Goal: Use online tool/utility: Utilize a website feature to perform a specific function

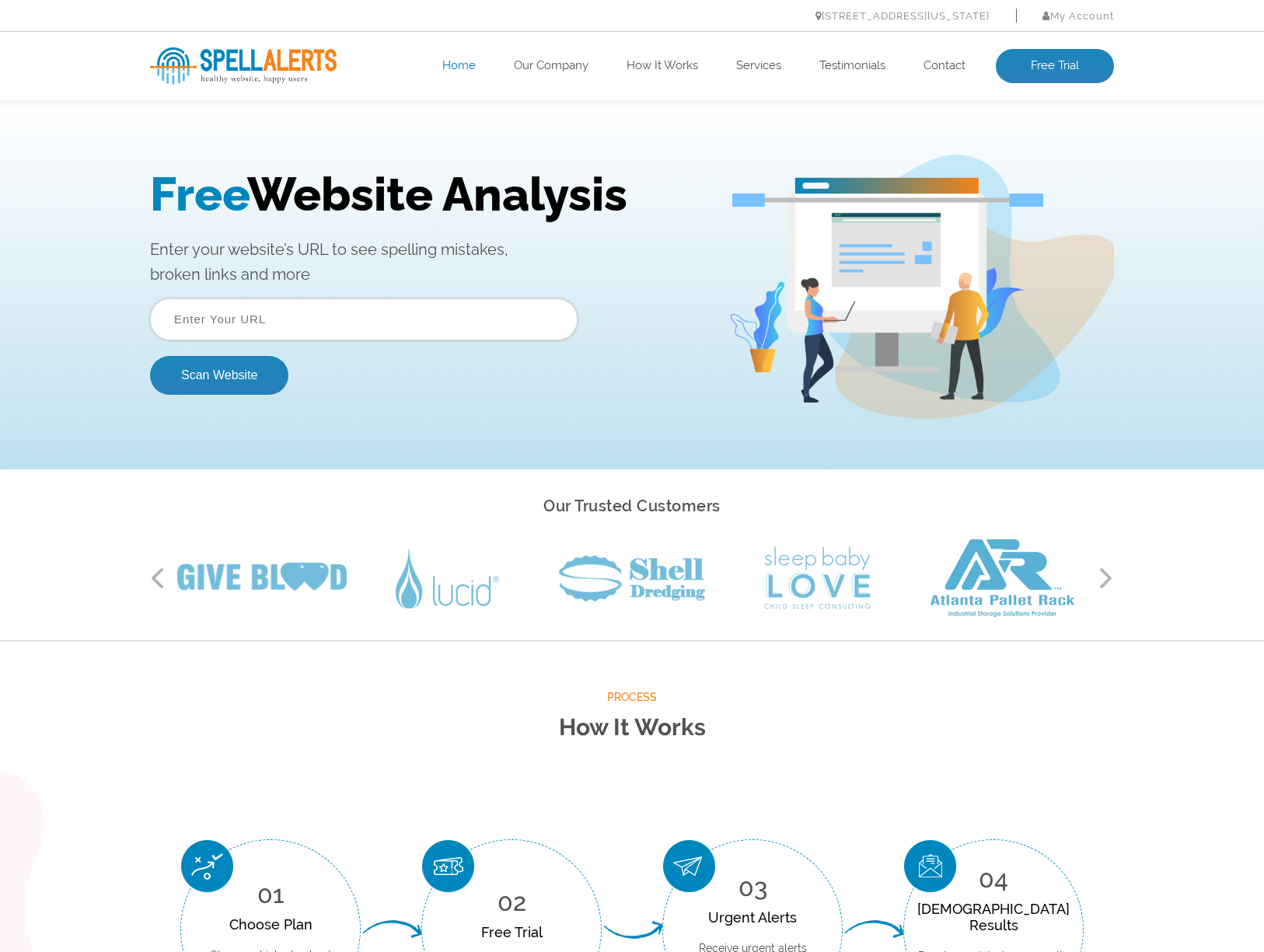
click at [328, 315] on input "text" at bounding box center [364, 320] width 428 height 42
paste input "https://rundum.dog/"
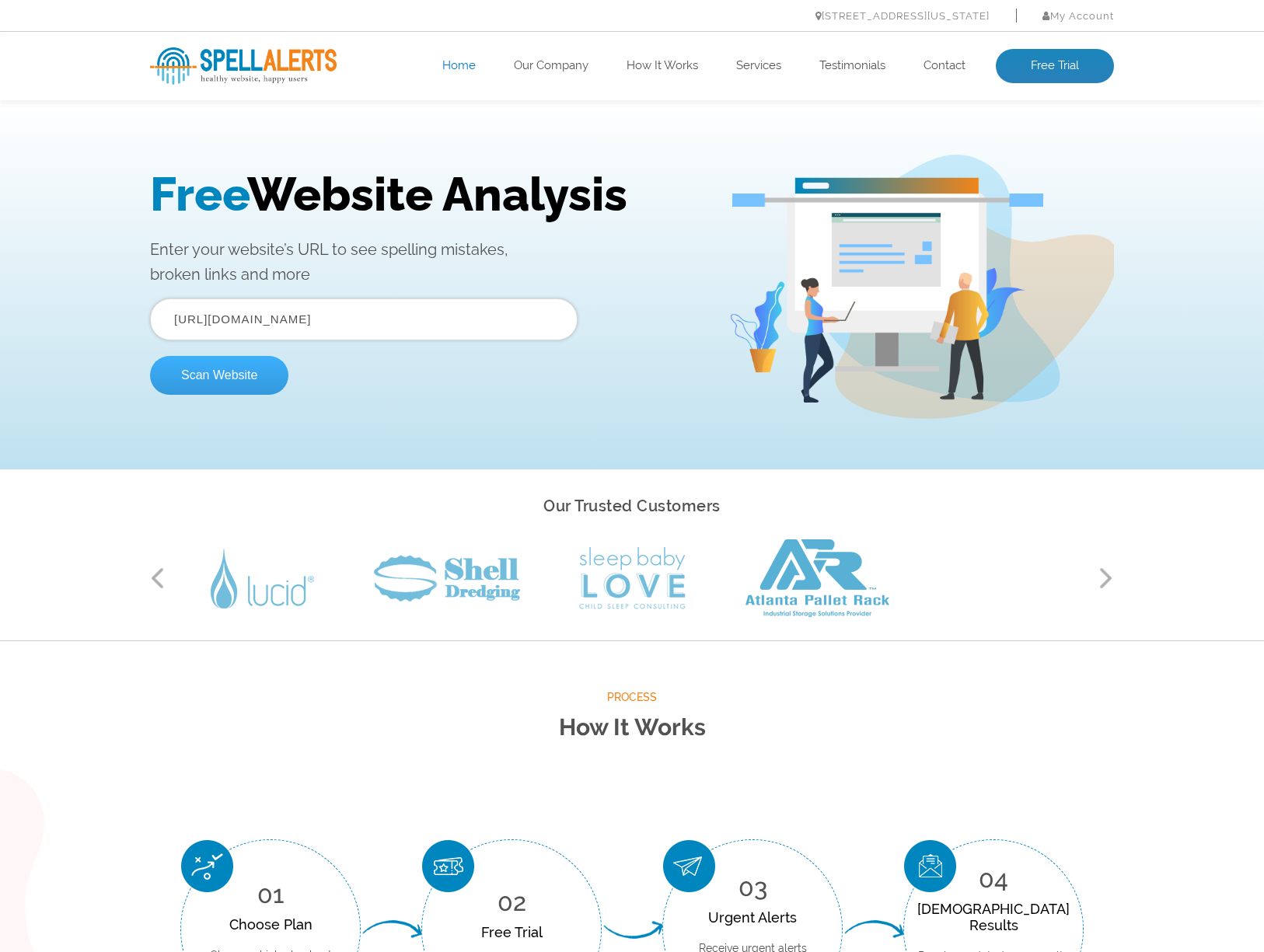
type input "https://rundum.dog/"
click at [203, 372] on button "Scan Website" at bounding box center [219, 376] width 138 height 39
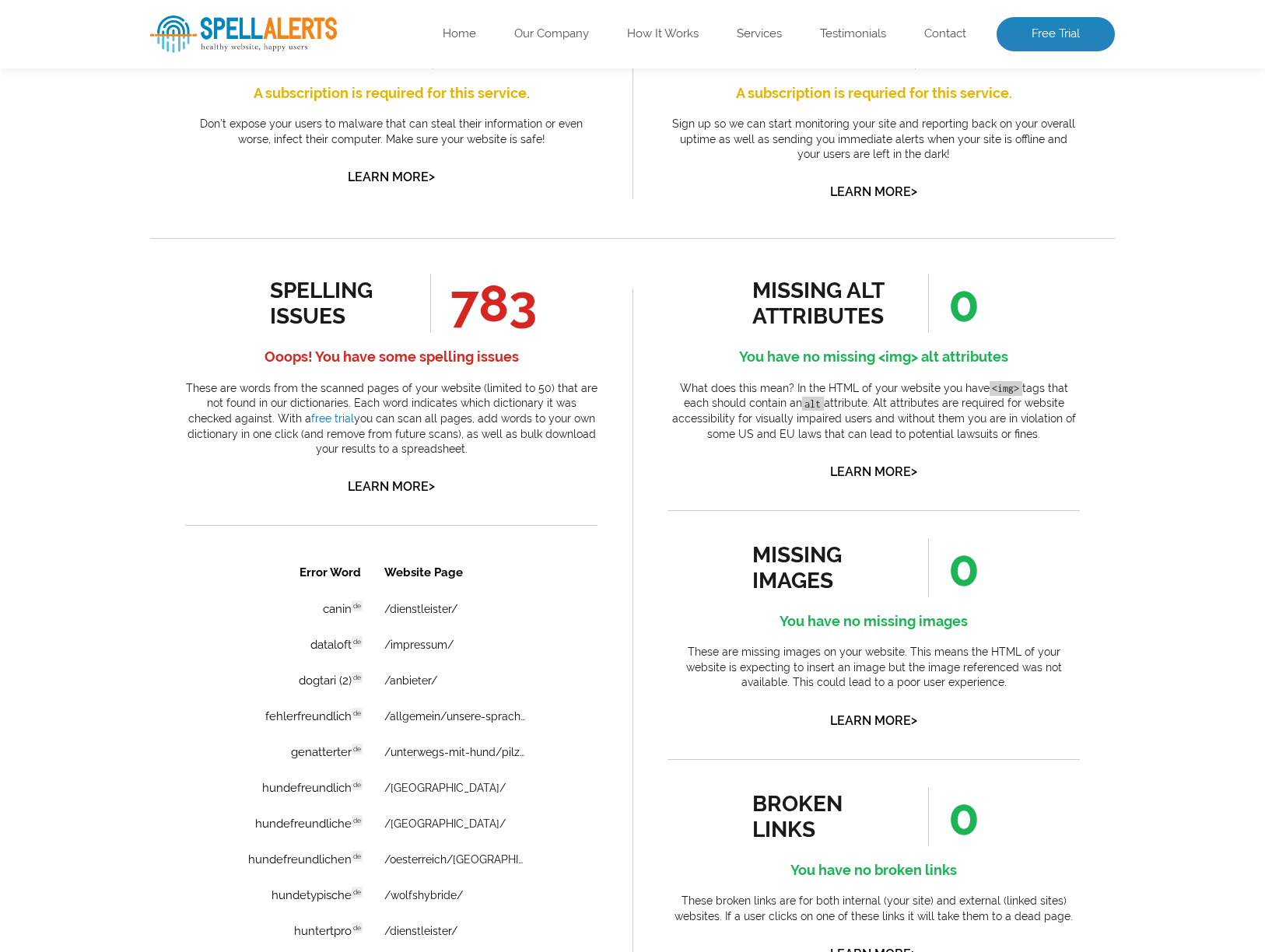
scroll to position [667, 0]
click at [193, 385] on p "These are words from the scanned pages of your website (limited to 50) that are…" at bounding box center [391, 418] width 413 height 76
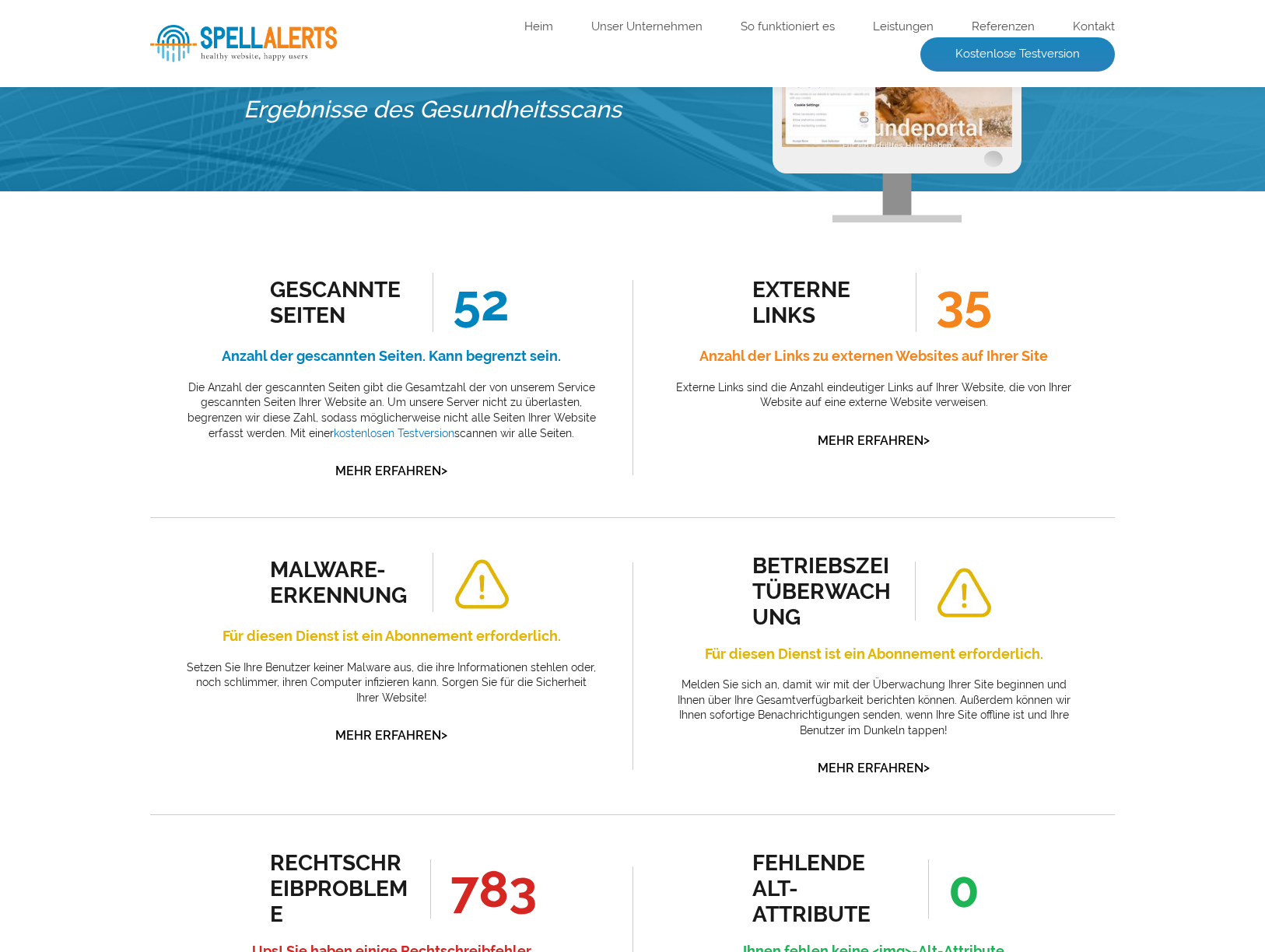
scroll to position [0, 0]
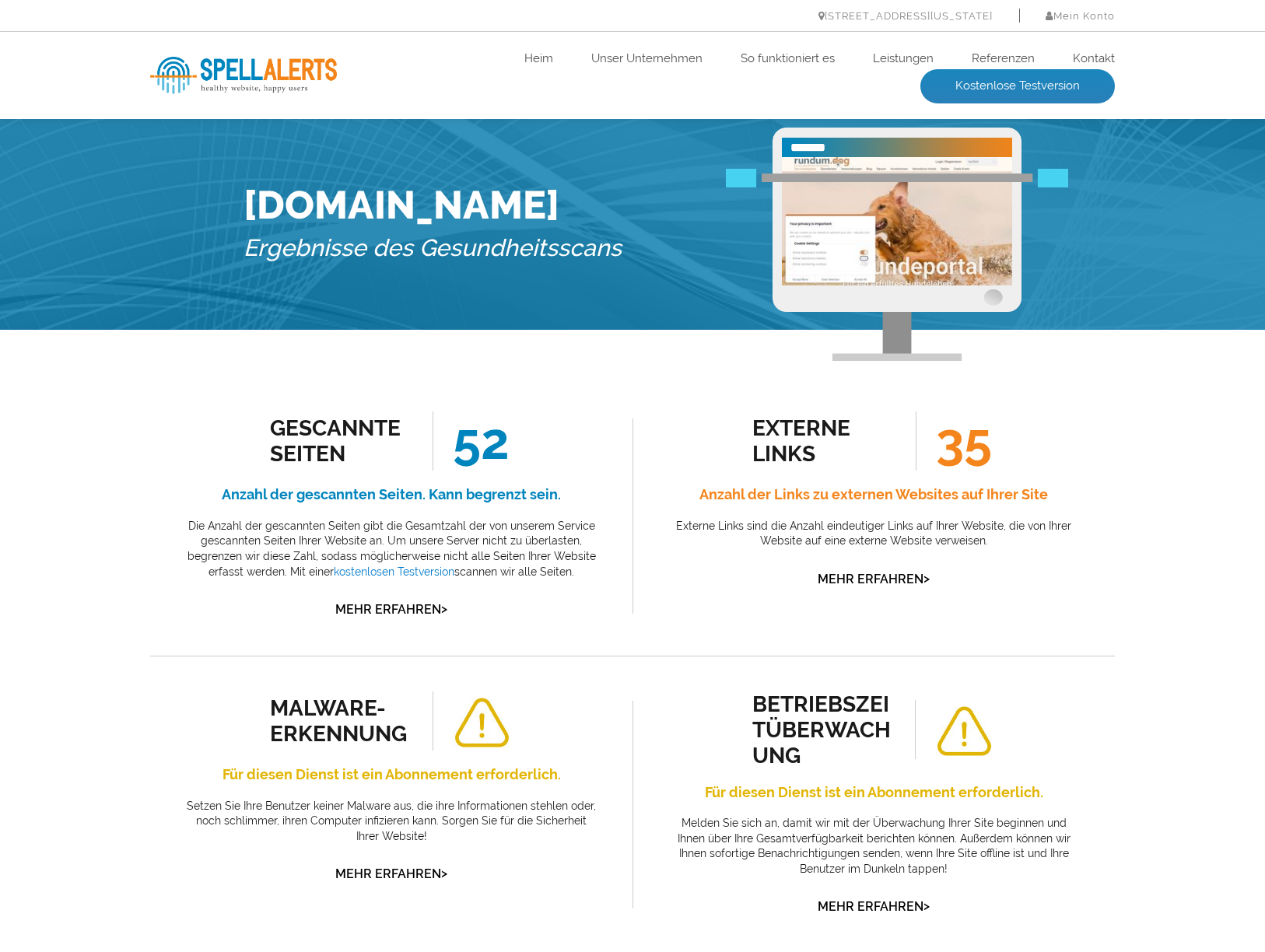
click at [359, 91] on ul "Heim Unser Unternehmen So funktioniert es Leistungen Referenzen Kontakt Kostenl…" at bounding box center [729, 75] width 772 height 56
click at [244, 74] on img at bounding box center [243, 76] width 186 height 37
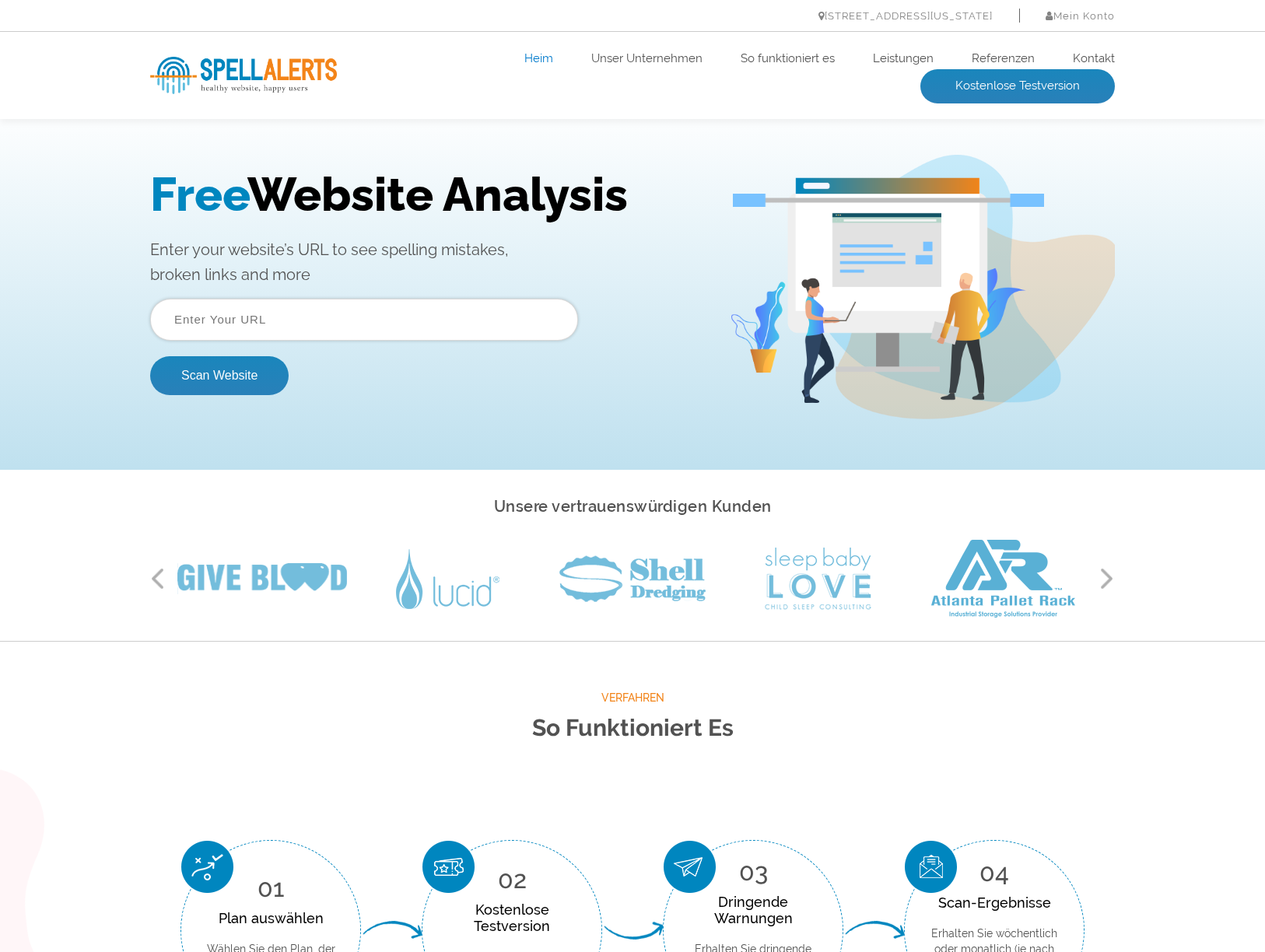
click at [330, 326] on input "text" at bounding box center [364, 320] width 428 height 42
paste input "https://www.first-responder.ch/"
type input "https://www.first-responder.ch/"
drag, startPoint x: 226, startPoint y: 377, endPoint x: 250, endPoint y: 378, distance: 24.0
click at [226, 377] on button "Scan Website" at bounding box center [219, 376] width 138 height 39
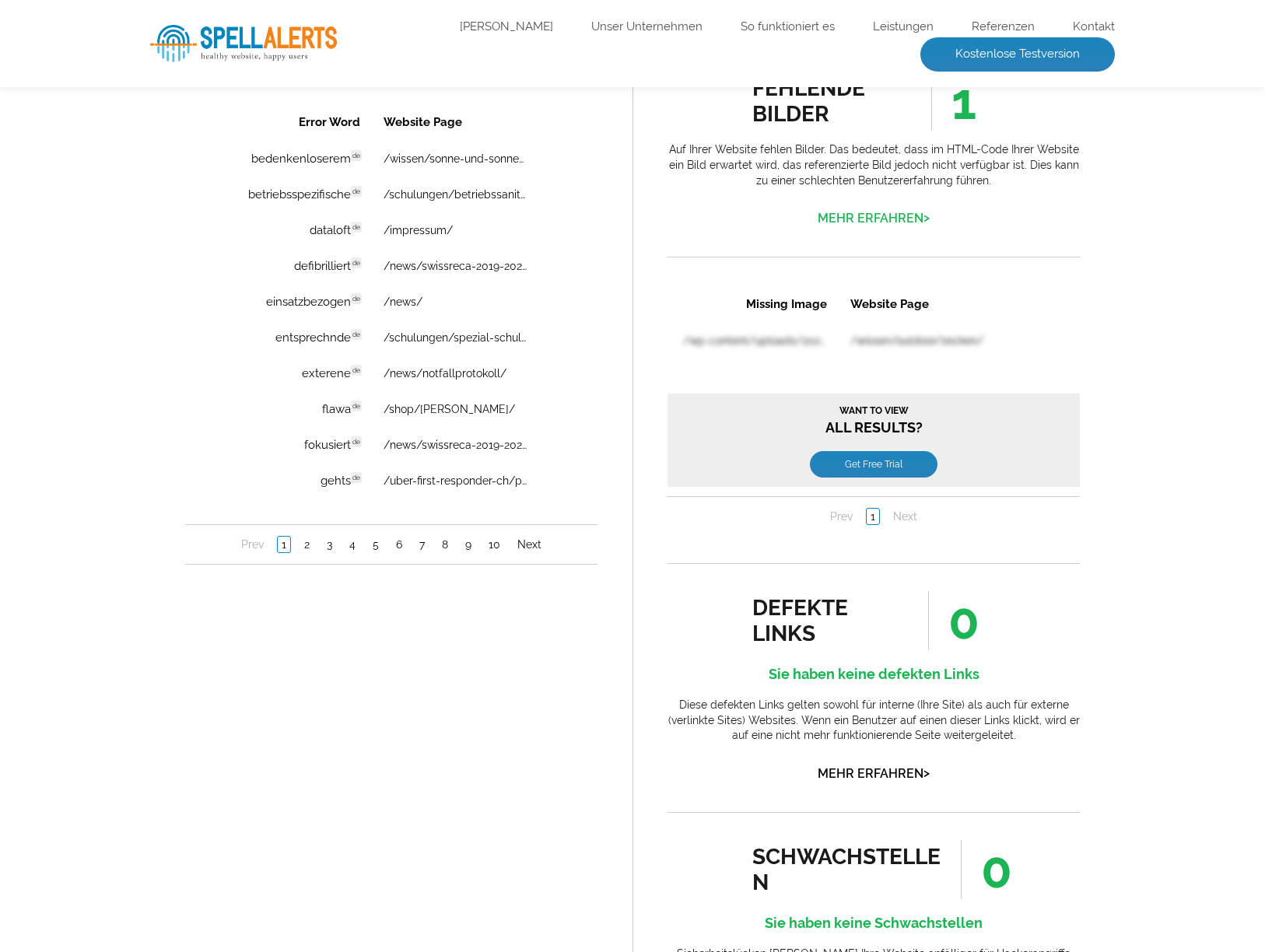
scroll to position [1199, 0]
click at [878, 219] on font "Mehr erfahren" at bounding box center [871, 217] width 106 height 15
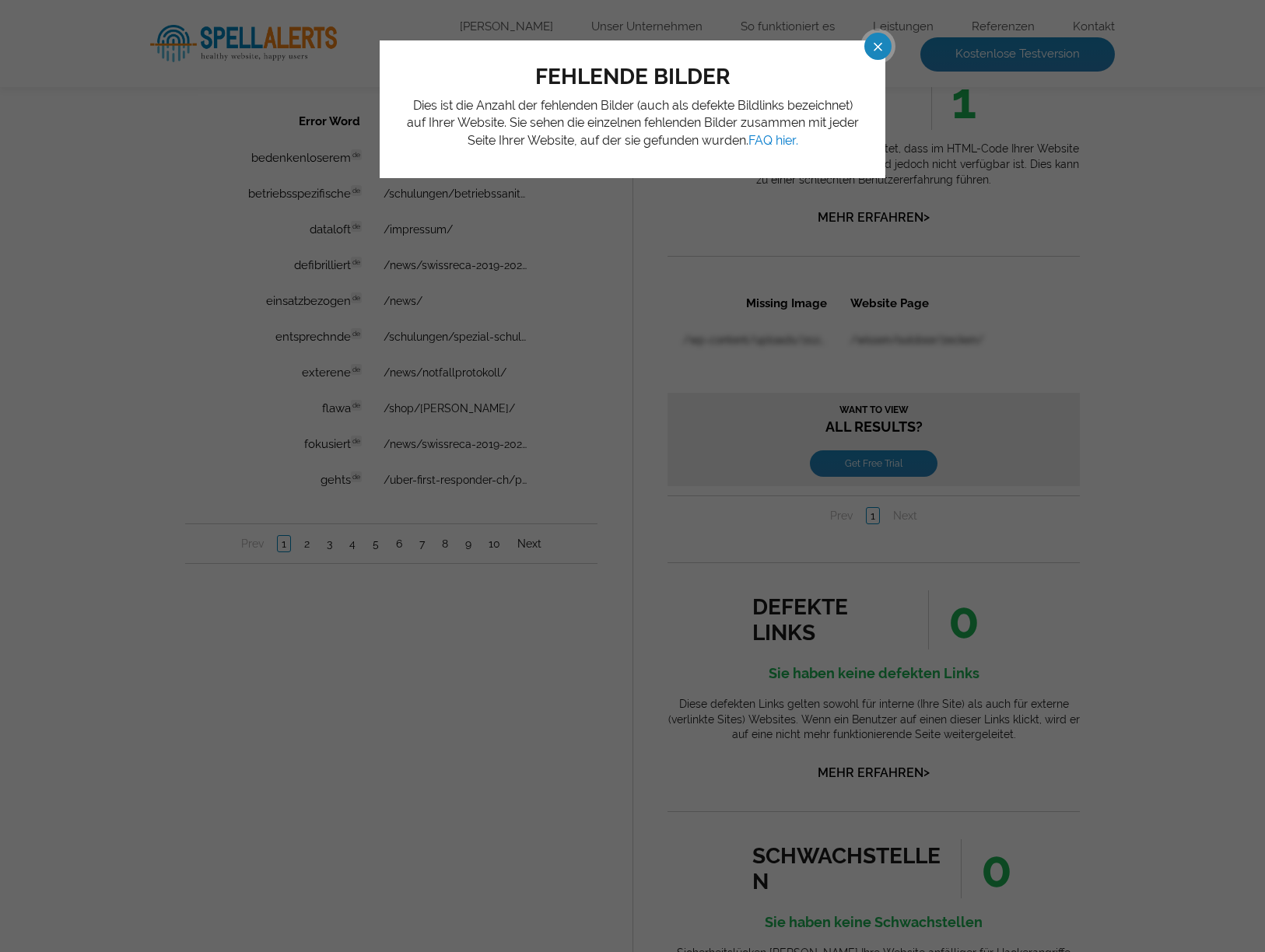
click at [874, 51] on span at bounding box center [864, 46] width 27 height 27
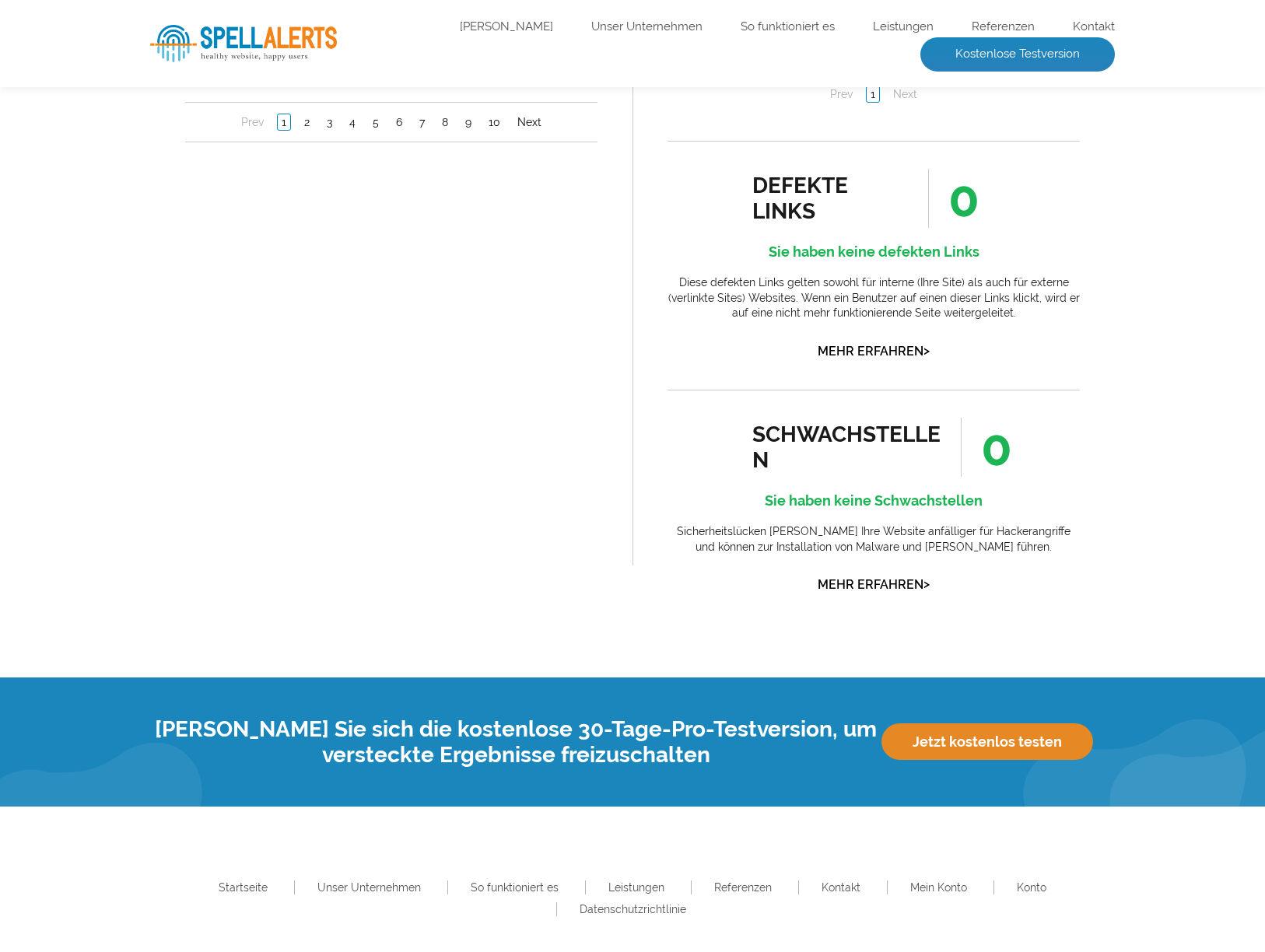
scroll to position [1679, 0]
